Goal: Task Accomplishment & Management: Manage account settings

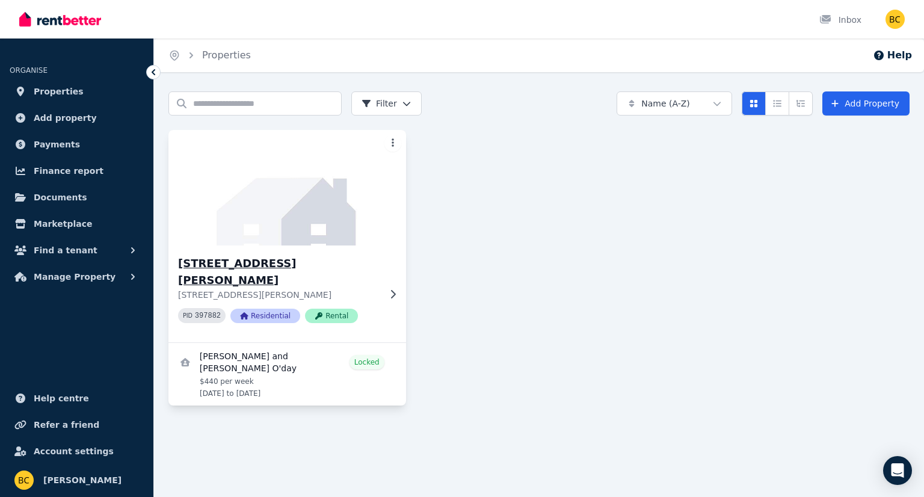
click at [286, 258] on h3 "[STREET_ADDRESS][PERSON_NAME]" at bounding box center [278, 272] width 201 height 34
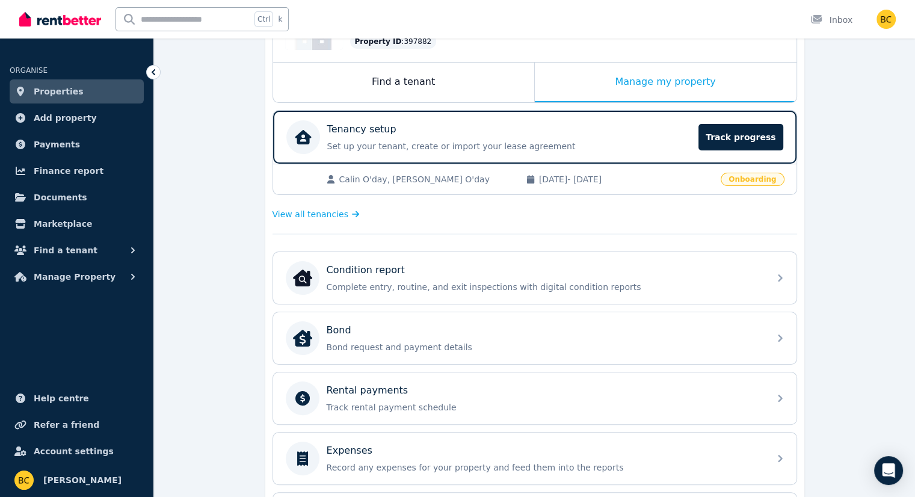
scroll to position [180, 0]
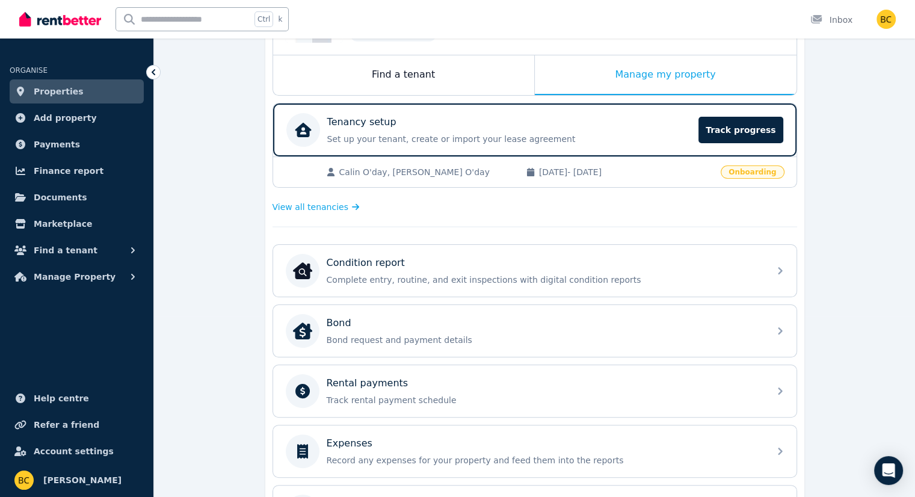
click at [599, 181] on div "Calin O'day, [PERSON_NAME] O'day [DATE] - [DATE] Onboarding" at bounding box center [534, 171] width 523 height 31
click at [768, 124] on span "Track progress" at bounding box center [740, 130] width 84 height 26
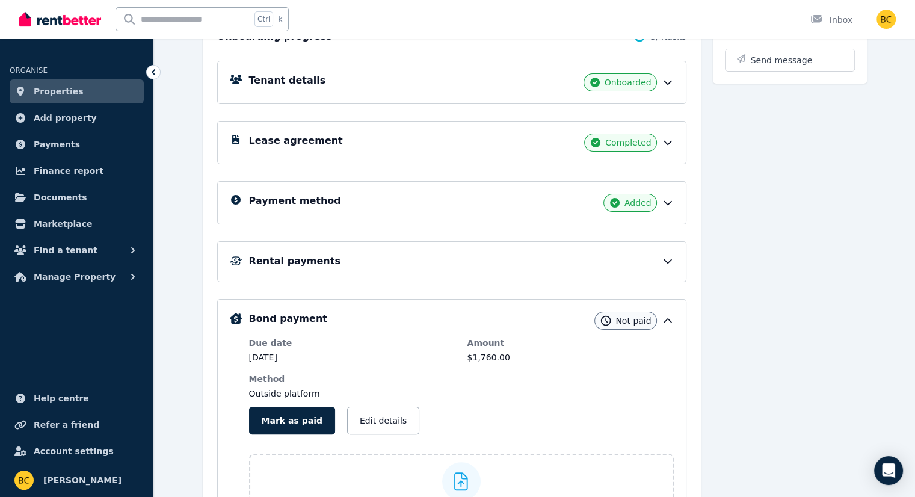
scroll to position [180, 0]
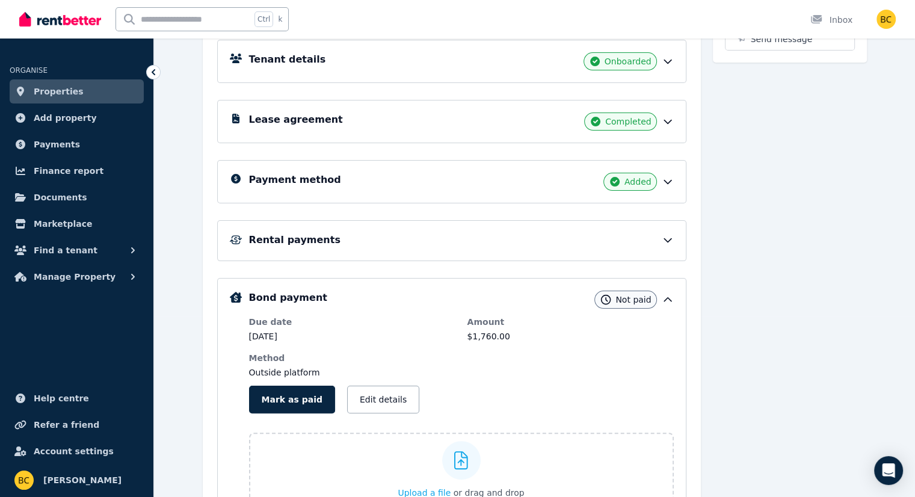
click at [673, 234] on icon at bounding box center [667, 240] width 12 height 12
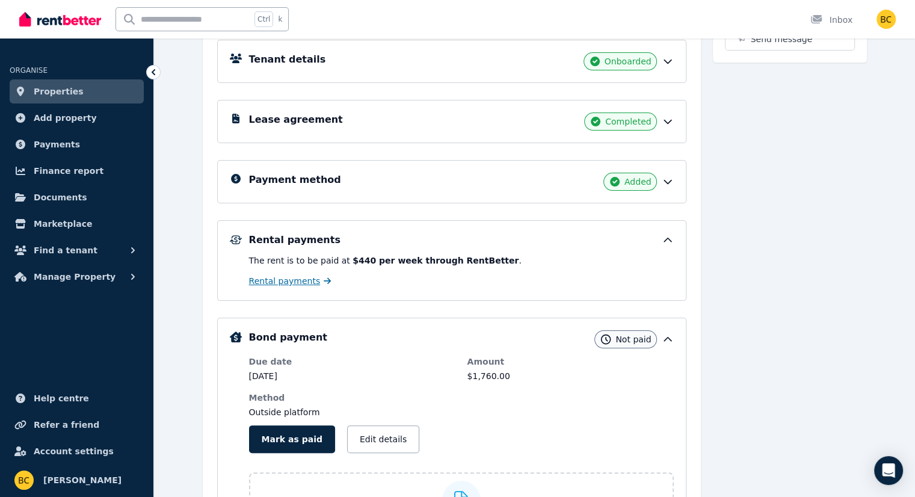
click at [269, 282] on span "Rental payments" at bounding box center [285, 281] width 72 height 12
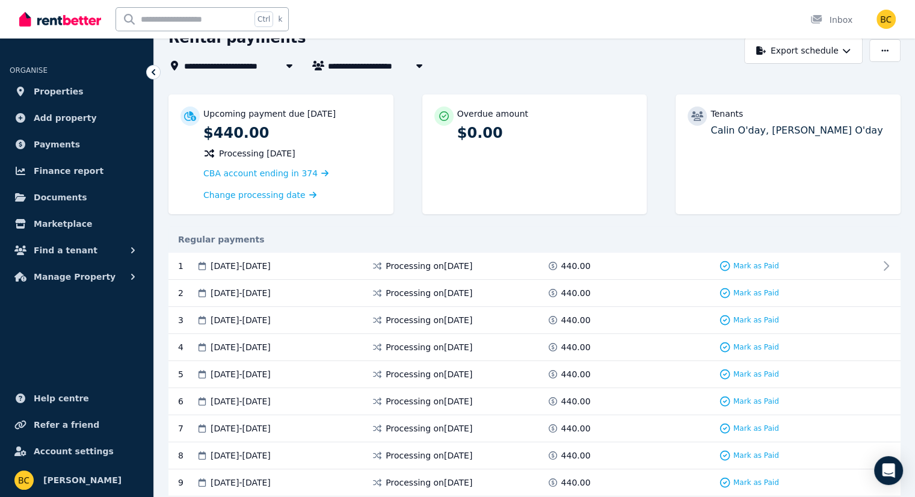
scroll to position [60, 0]
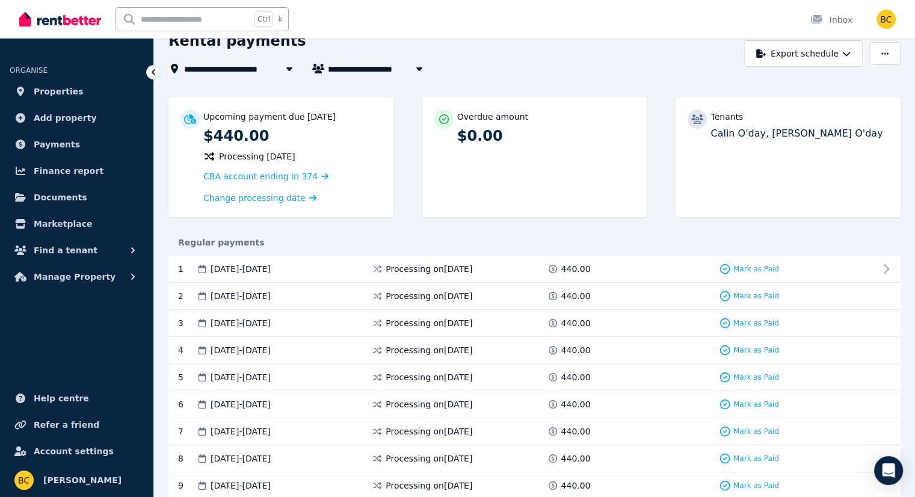
click at [658, 236] on div "Regular payments" at bounding box center [534, 242] width 732 height 12
click at [286, 197] on span "Change processing date" at bounding box center [254, 198] width 102 height 12
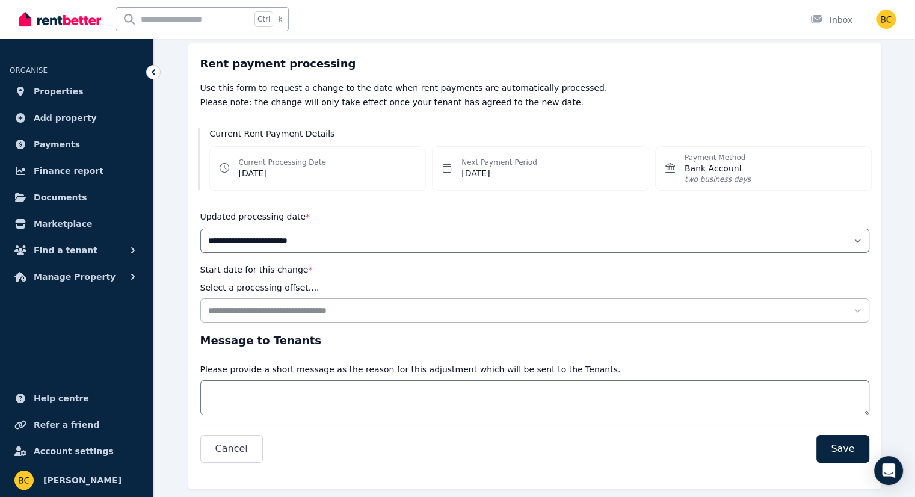
scroll to position [115, 0]
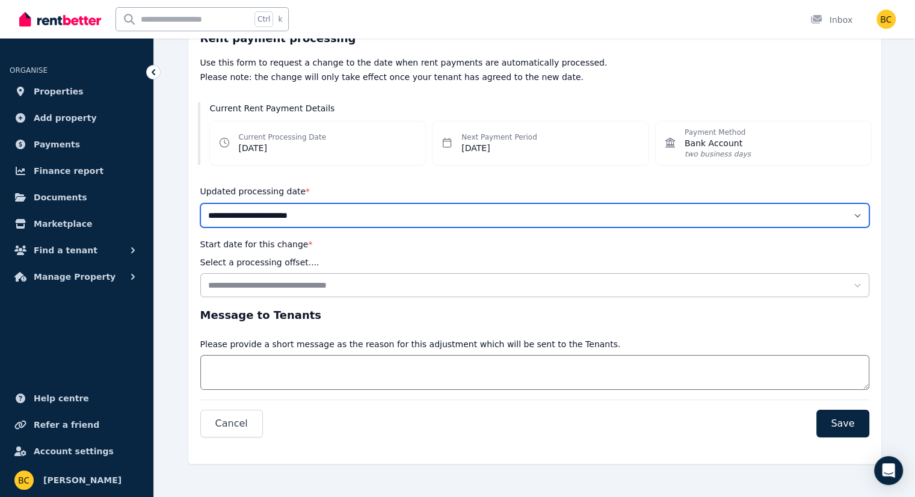
click at [310, 213] on select "**********" at bounding box center [534, 215] width 669 height 24
click at [358, 216] on select "**********" at bounding box center [534, 215] width 669 height 24
click at [301, 210] on select "**********" at bounding box center [534, 215] width 669 height 24
click at [301, 217] on select "**********" at bounding box center [534, 215] width 669 height 24
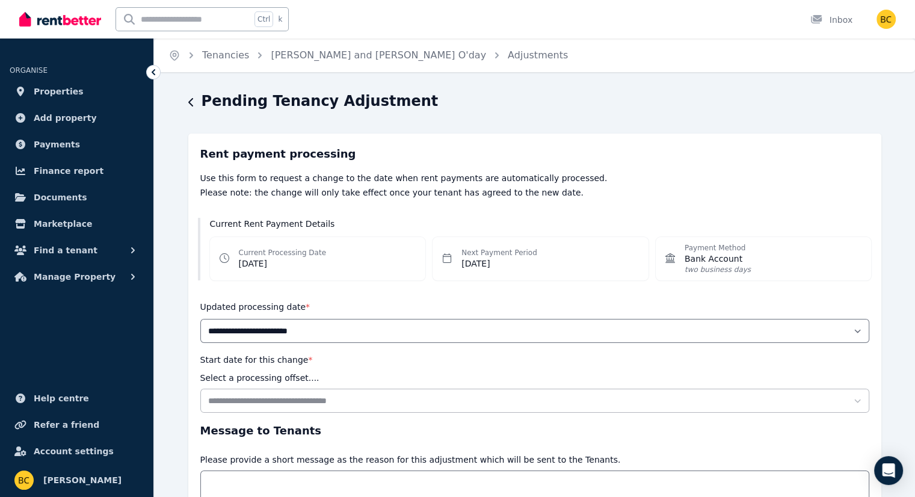
click at [195, 100] on div "Pending Tenancy Adjustment" at bounding box center [531, 102] width 686 height 23
click at [190, 102] on icon "button" at bounding box center [191, 102] width 6 height 10
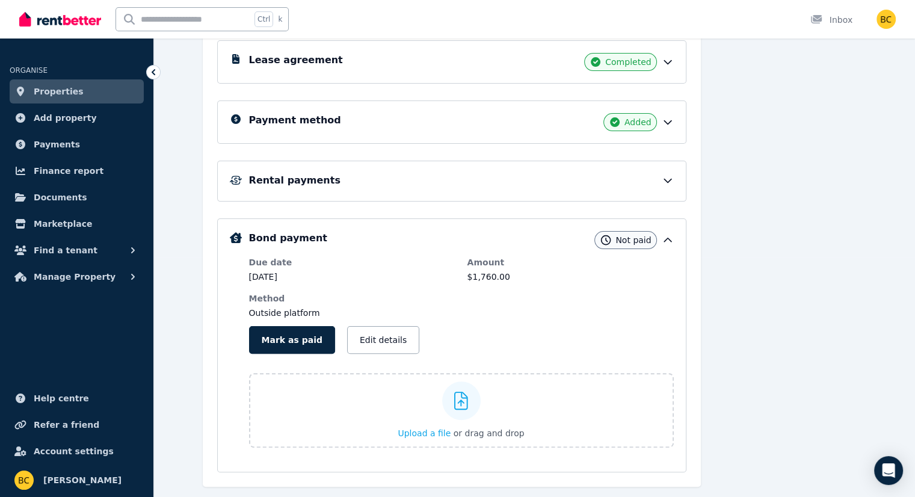
scroll to position [241, 0]
click at [673, 177] on icon at bounding box center [667, 180] width 12 height 12
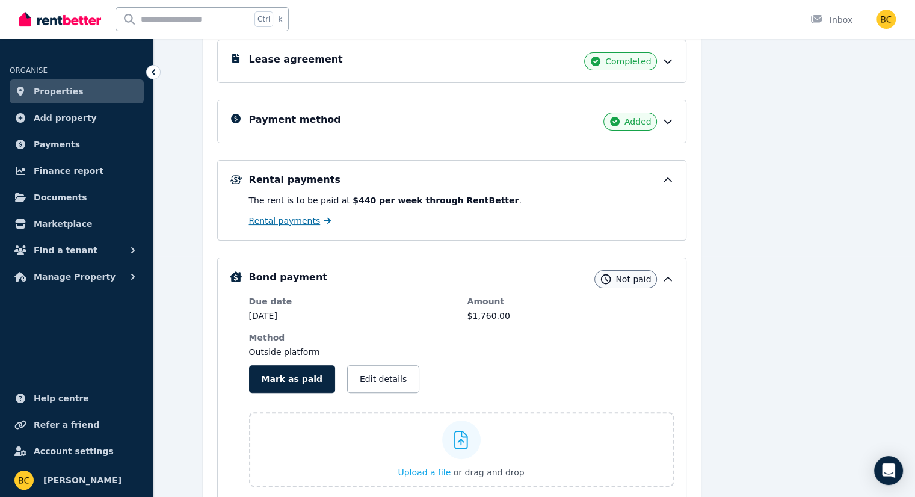
click at [275, 216] on span "Rental payments" at bounding box center [285, 221] width 72 height 12
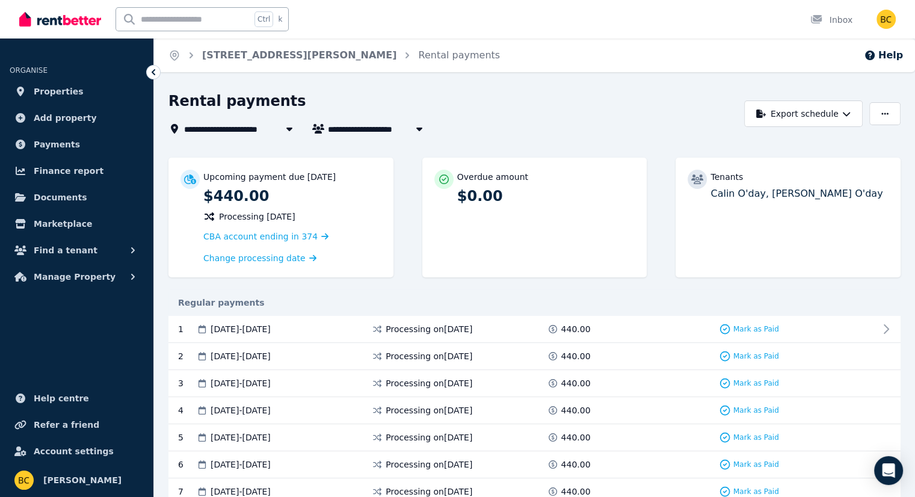
click at [153, 71] on icon at bounding box center [154, 72] width 4 height 6
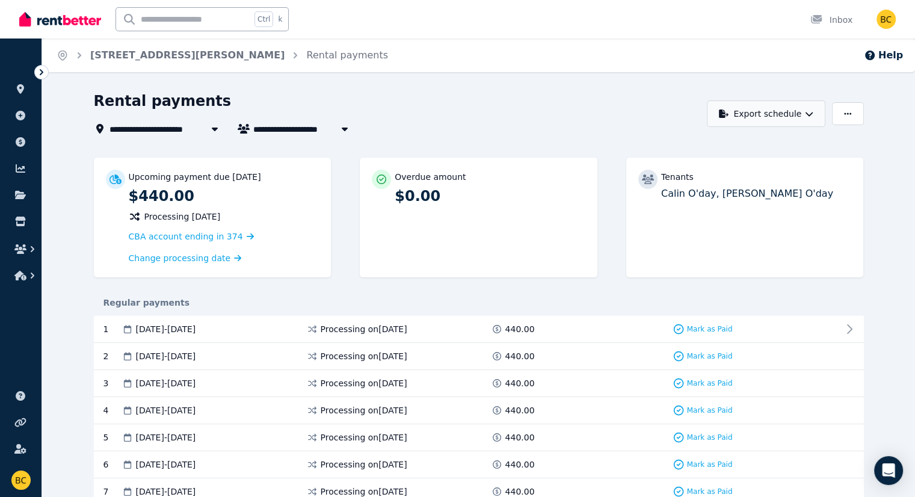
click at [799, 109] on button "Export schedule" at bounding box center [766, 113] width 118 height 26
click at [575, 117] on div "**********" at bounding box center [397, 113] width 607 height 44
click at [42, 70] on icon at bounding box center [41, 72] width 12 height 12
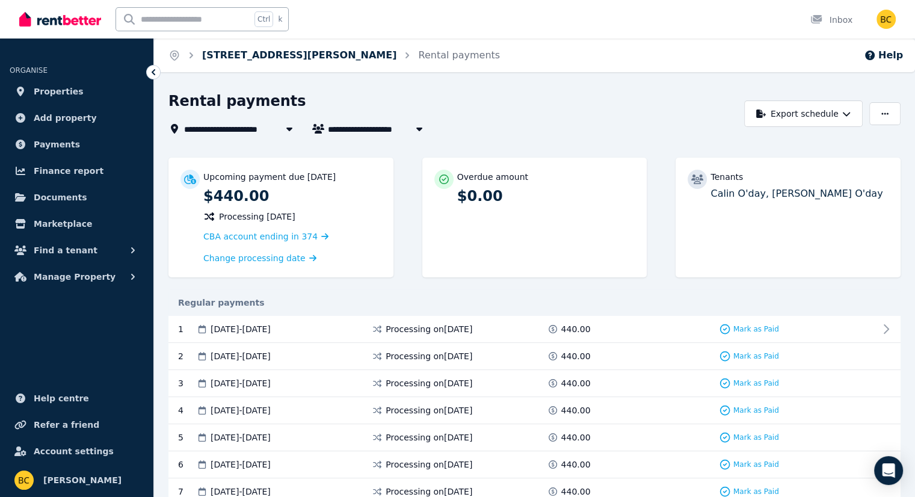
click at [301, 56] on link "[STREET_ADDRESS][PERSON_NAME]" at bounding box center [299, 54] width 194 height 11
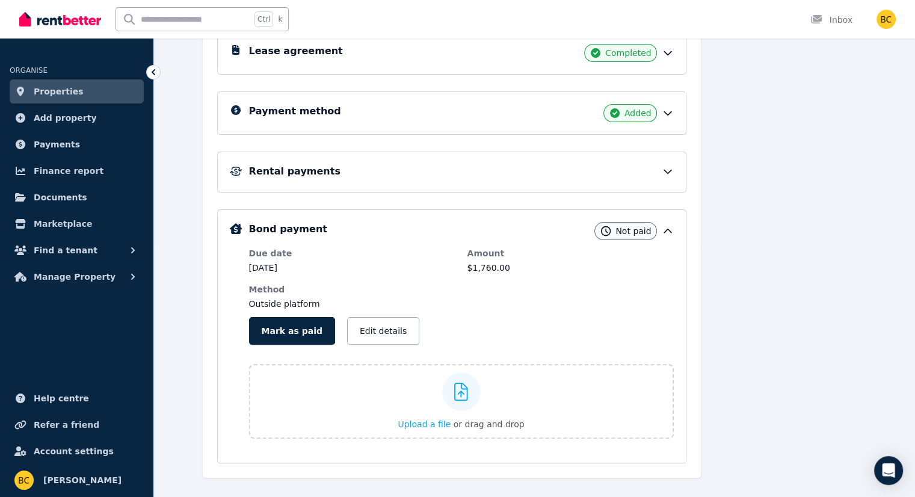
scroll to position [268, 0]
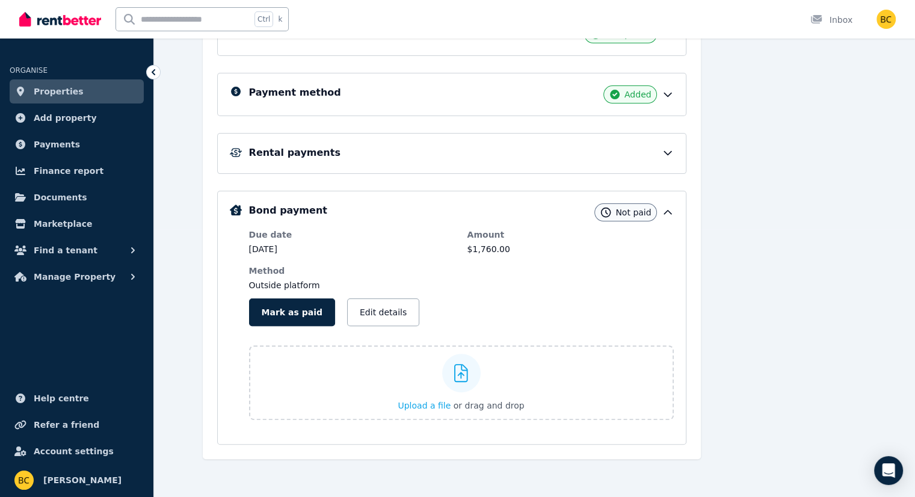
click at [673, 213] on icon at bounding box center [667, 212] width 12 height 12
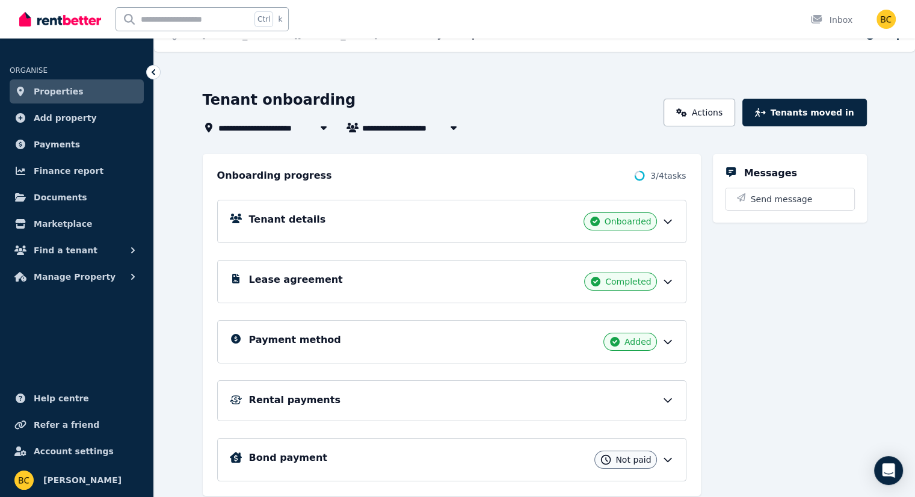
scroll to position [0, 0]
